Goal: Task Accomplishment & Management: Complete application form

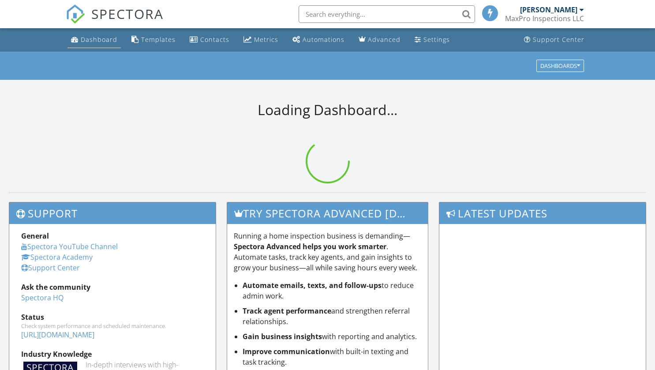
click at [95, 37] on div "Dashboard" at bounding box center [99, 39] width 37 height 8
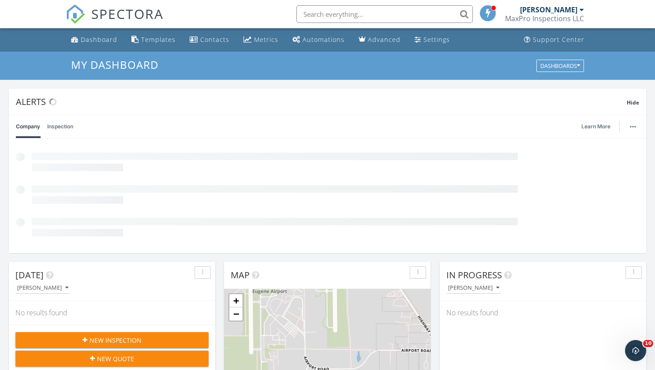
click at [108, 340] on span "New Inspection" at bounding box center [116, 340] width 52 height 9
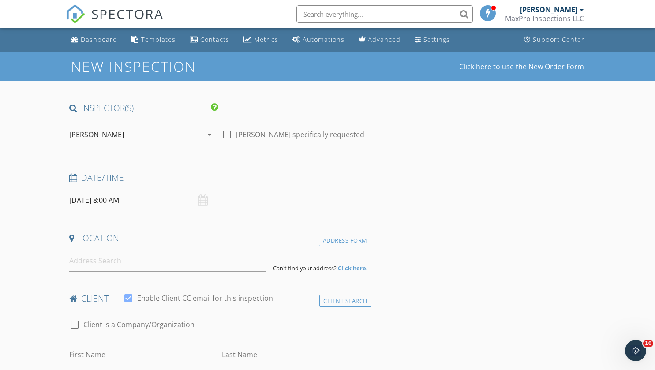
click at [107, 198] on input "[DATE] 8:00 AM" at bounding box center [142, 201] width 146 height 22
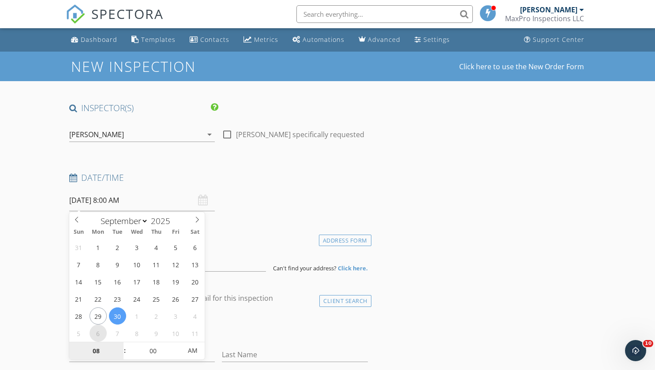
select select "9"
type input "10/06/2025 8:00 AM"
type input "09"
type input "[DATE] 9:00 AM"
click at [122, 343] on span at bounding box center [120, 346] width 6 height 9
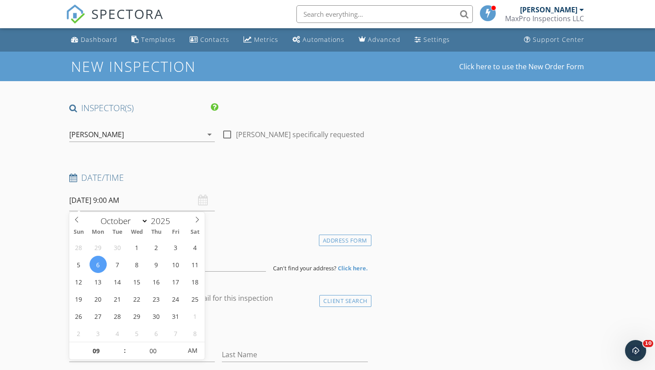
click at [299, 202] on div "Date/Time 10/06/2025 9:00 AM" at bounding box center [219, 191] width 306 height 39
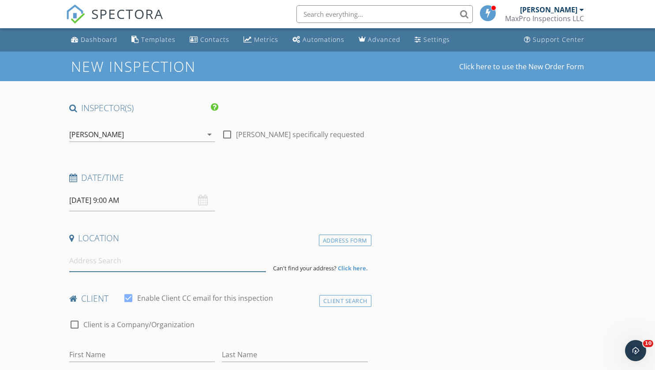
click at [133, 261] on input at bounding box center [167, 261] width 197 height 22
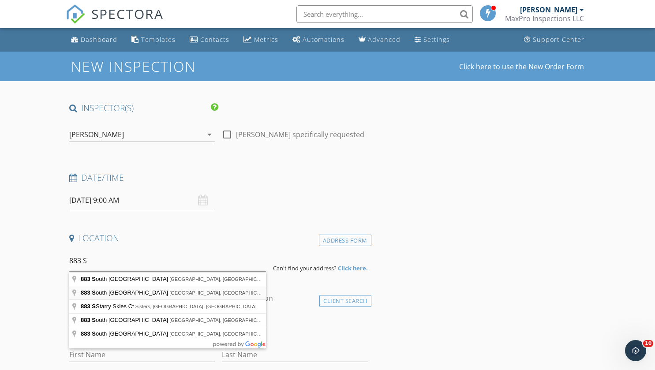
type input "883 South 57th Street, Springfield, OR, USA"
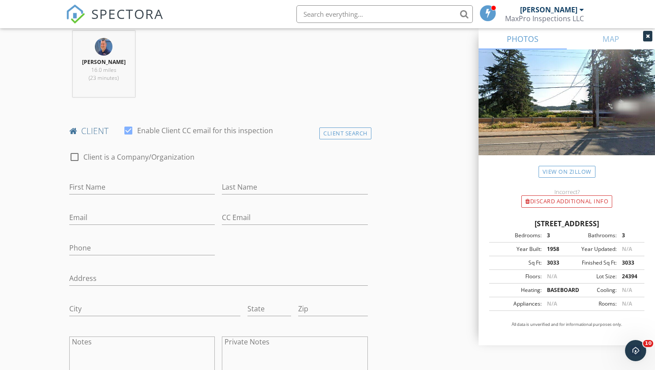
scroll to position [345, 0]
click at [118, 185] on input "First Name" at bounding box center [142, 190] width 146 height 15
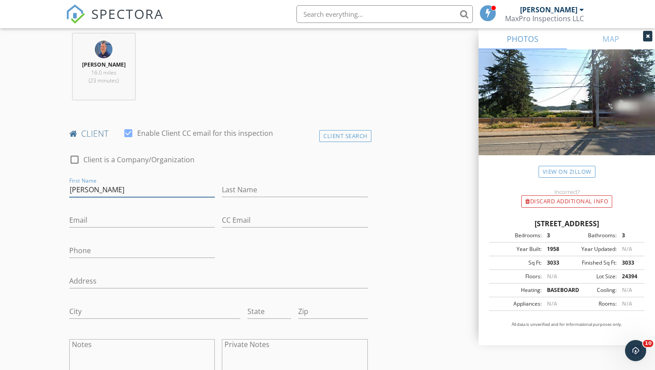
type input "[PERSON_NAME]"
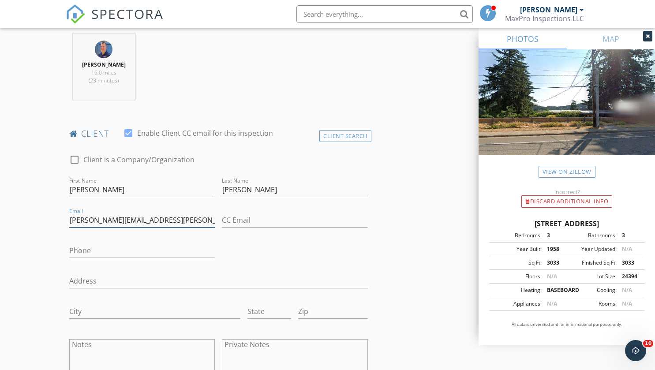
type input "samantha.morgan@kw.com"
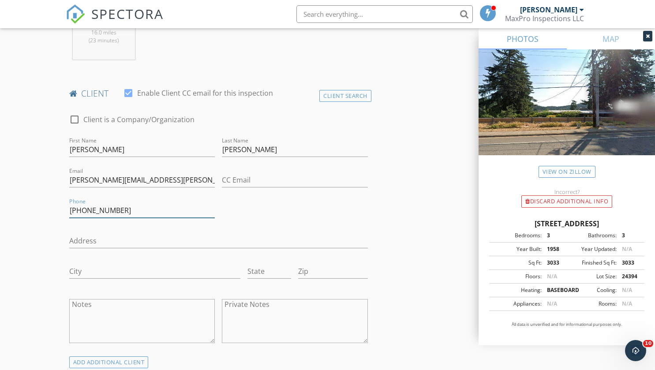
scroll to position [385, 0]
type input "[PHONE_NUMBER]"
drag, startPoint x: 123, startPoint y: 152, endPoint x: 50, endPoint y: 157, distance: 73.8
type input "[PERSON_NAME]"
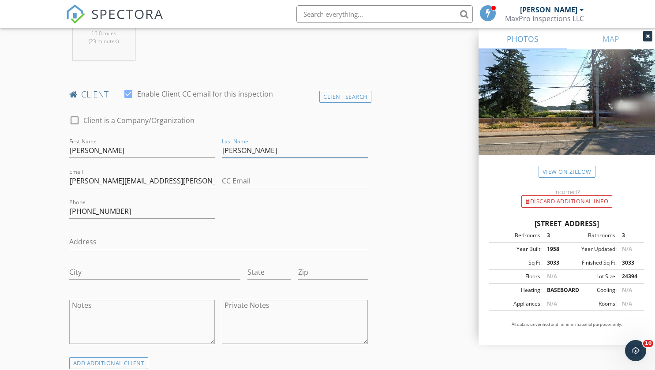
type input "[PERSON_NAME]"
drag, startPoint x: 176, startPoint y: 176, endPoint x: 71, endPoint y: 186, distance: 105.9
click at [71, 186] on input "samantha.morgan@kw.com" at bounding box center [142, 181] width 146 height 15
drag, startPoint x: 160, startPoint y: 182, endPoint x: 52, endPoint y: 190, distance: 108.8
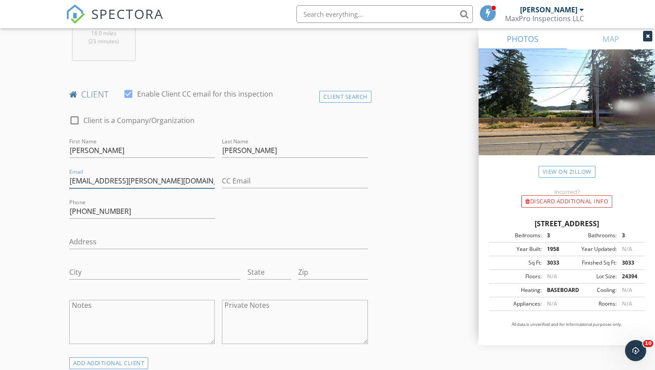
type input "[EMAIL_ADDRESS][DOMAIN_NAME]"
drag, startPoint x: 119, startPoint y: 212, endPoint x: 52, endPoint y: 209, distance: 66.6
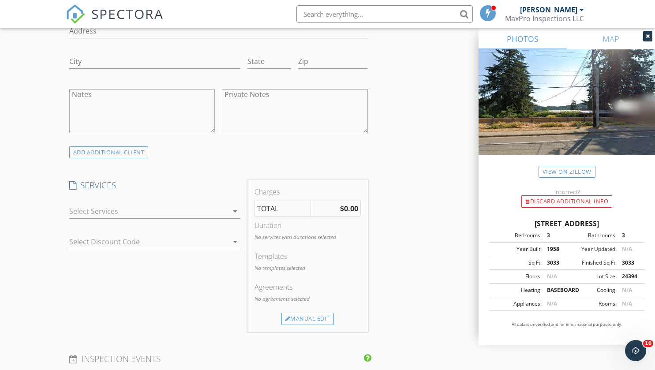
scroll to position [644, 0]
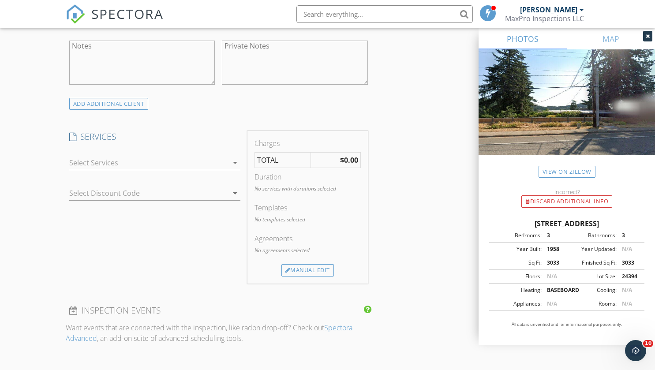
type input "[PHONE_NUMBER]"
click at [231, 161] on icon "arrow_drop_down" at bounding box center [235, 162] width 11 height 11
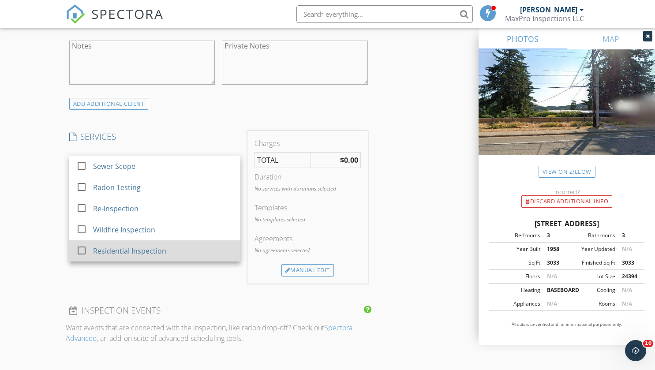
click at [198, 250] on div "Residential Inspection" at bounding box center [163, 251] width 140 height 18
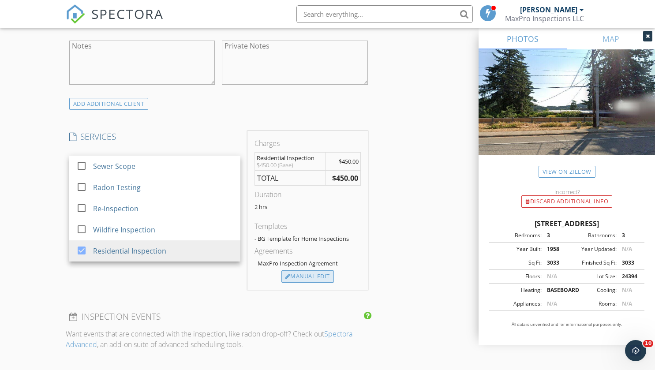
click at [316, 278] on div "Manual Edit" at bounding box center [307, 276] width 52 height 12
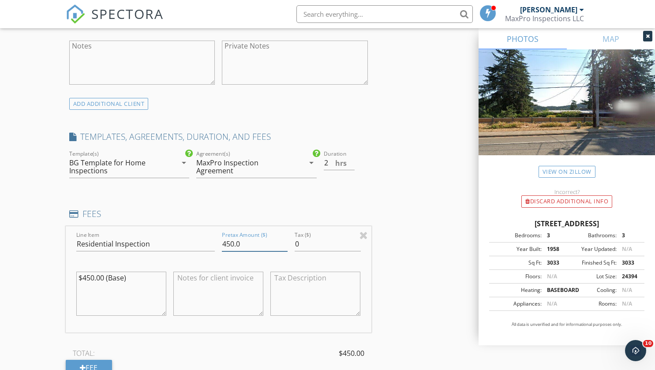
click at [226, 243] on input "450.0" at bounding box center [255, 244] width 66 height 15
type input "650.0"
click at [352, 157] on input "2" at bounding box center [339, 163] width 31 height 15
click at [351, 160] on input "2.5" at bounding box center [339, 163] width 31 height 15
type input "3"
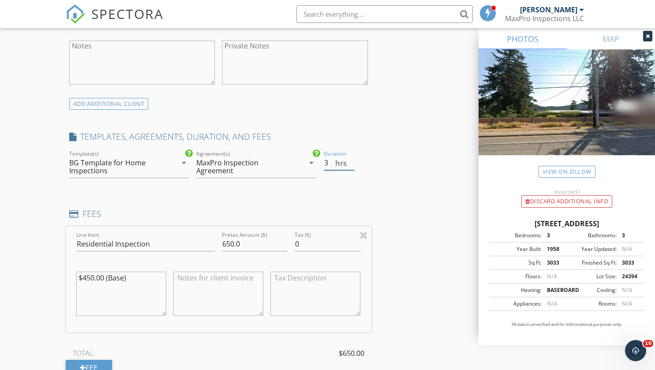
click at [351, 161] on input "3" at bounding box center [339, 163] width 31 height 15
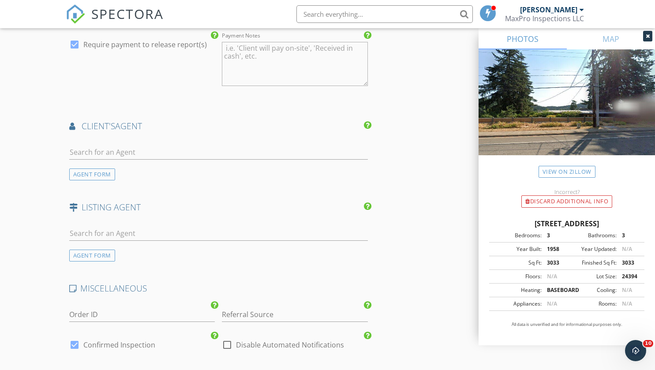
scroll to position [1108, 0]
click at [94, 174] on div "AGENT FORM" at bounding box center [92, 174] width 46 height 12
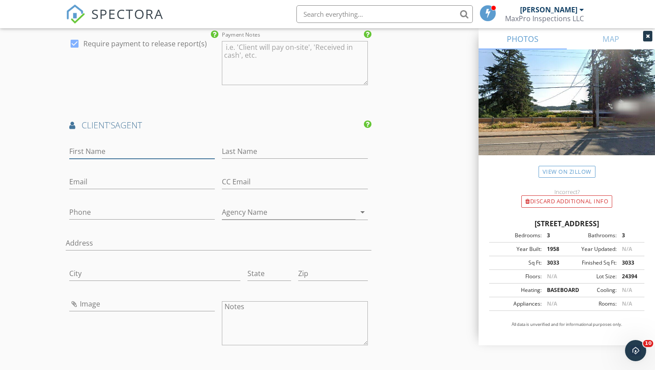
click at [95, 147] on input "First Name" at bounding box center [142, 151] width 146 height 15
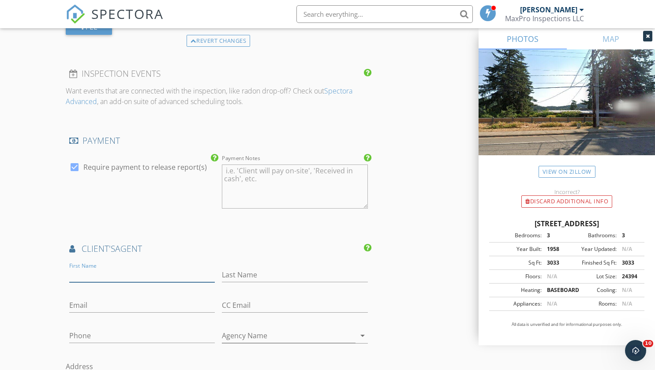
scroll to position [1049, 0]
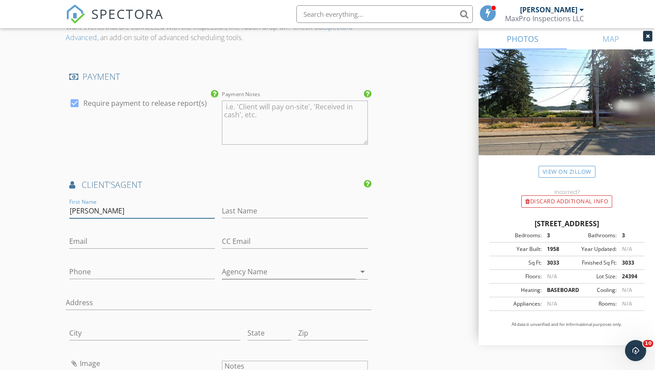
type input "[PERSON_NAME]"
click at [112, 238] on input "Email" at bounding box center [142, 241] width 146 height 15
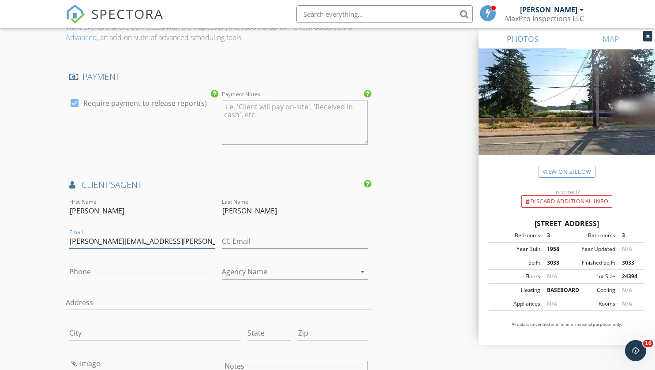
type input "[PERSON_NAME][EMAIL_ADDRESS][PERSON_NAME][DOMAIN_NAME]"
click at [97, 267] on input "Phone" at bounding box center [142, 272] width 146 height 15
type input "[PHONE_NUMBER]"
click at [355, 272] on input "Agency Name" at bounding box center [289, 272] width 134 height 15
click at [362, 270] on icon "arrow_drop_down" at bounding box center [362, 271] width 11 height 11
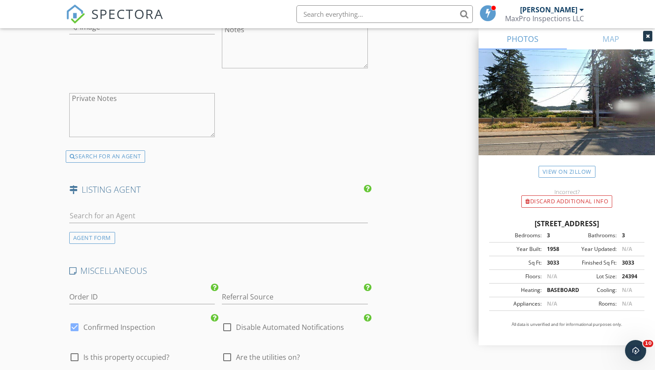
scroll to position [1401, 0]
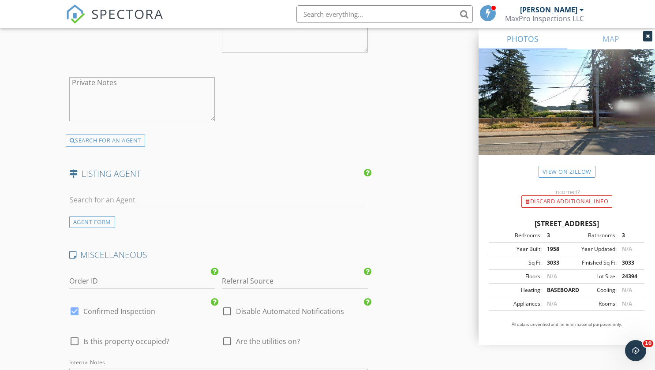
click at [110, 190] on div at bounding box center [218, 201] width 299 height 29
click at [105, 197] on input "text" at bounding box center [218, 200] width 299 height 15
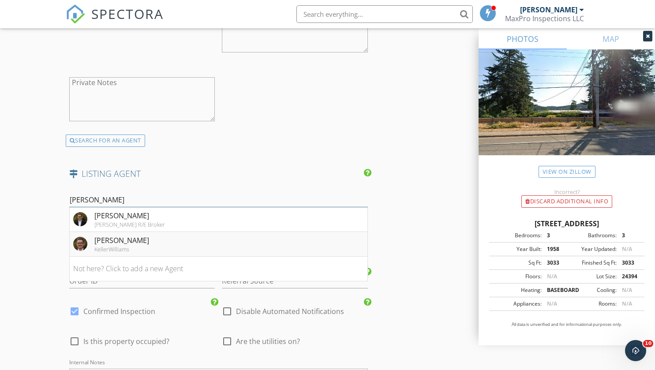
type input "Matt"
click at [109, 246] on div "KellerWilliams" at bounding box center [121, 249] width 55 height 7
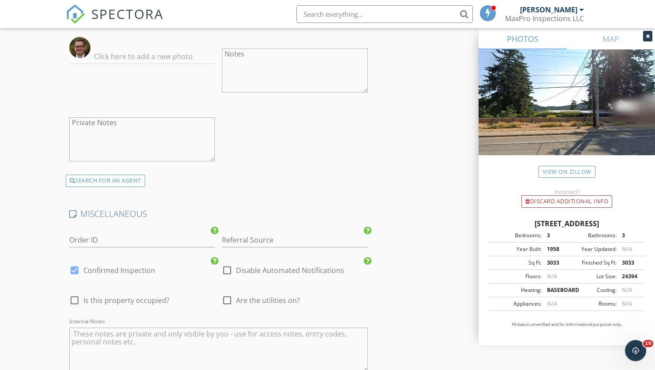
scroll to position [1724, 0]
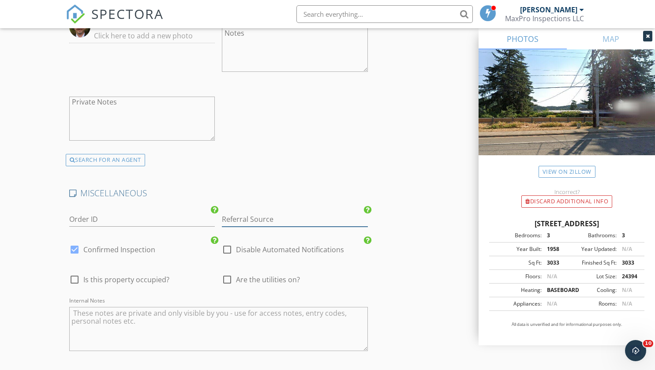
click at [294, 214] on input "Referral Source" at bounding box center [295, 219] width 146 height 15
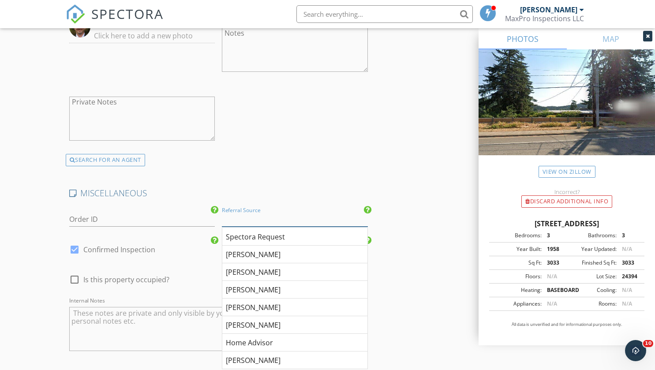
click at [294, 214] on input "Referral Source" at bounding box center [295, 219] width 146 height 15
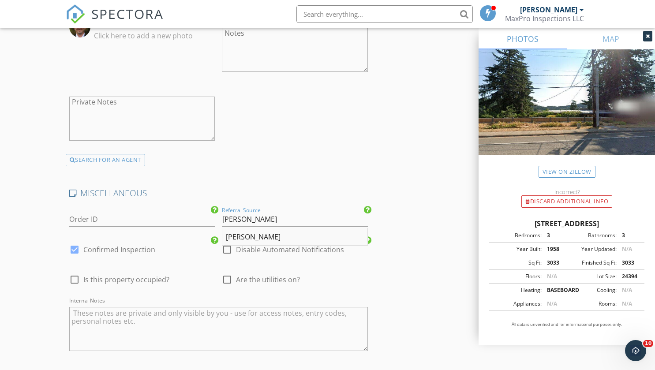
click at [285, 235] on div "[PERSON_NAME]" at bounding box center [294, 237] width 145 height 18
type input "[PERSON_NAME]"
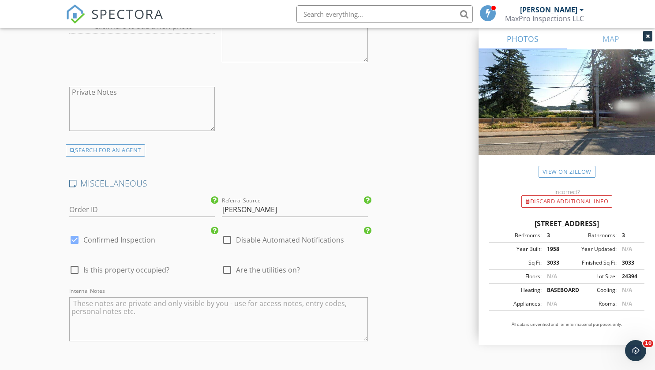
scroll to position [1877, 0]
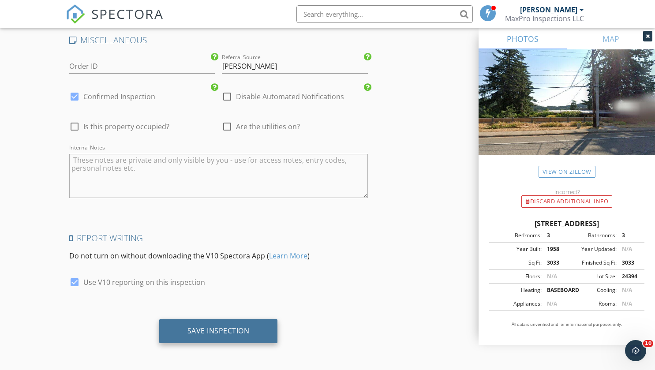
click at [229, 328] on div "Save Inspection" at bounding box center [218, 330] width 62 height 9
